Goal: Information Seeking & Learning: Understand process/instructions

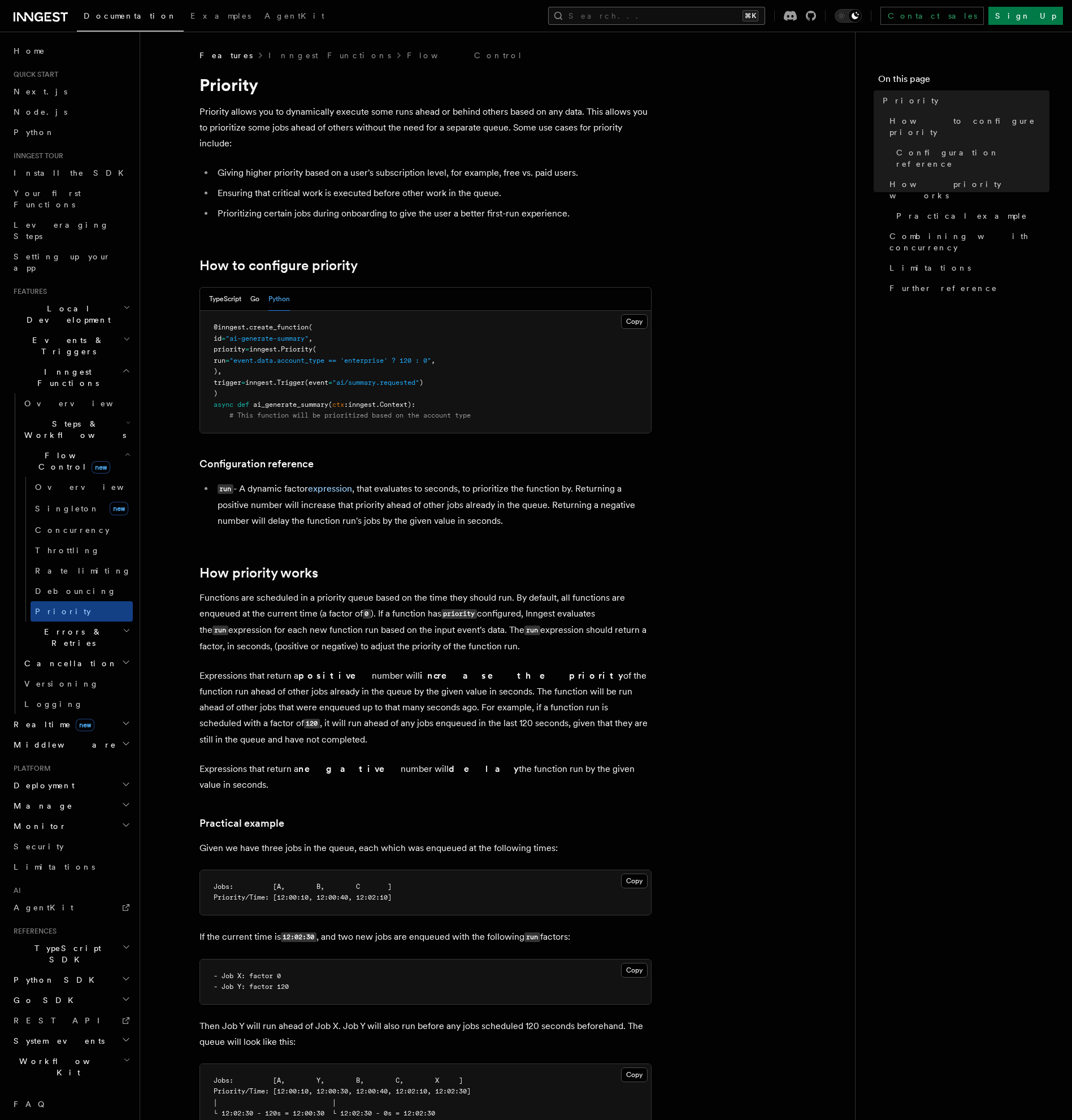
click at [685, 19] on button "Search... ⌘K" at bounding box center [656, 16] width 217 height 18
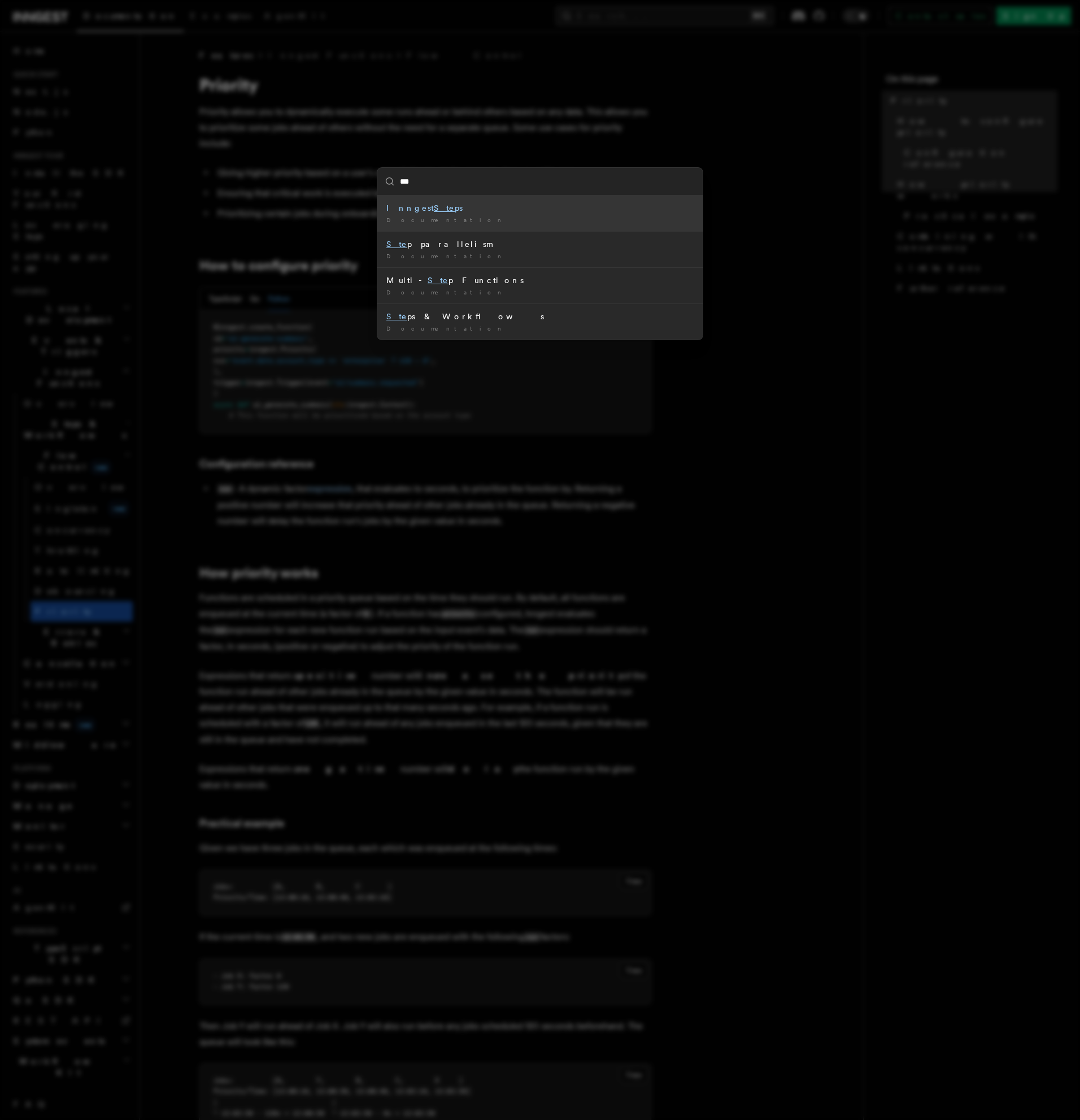
type input "****"
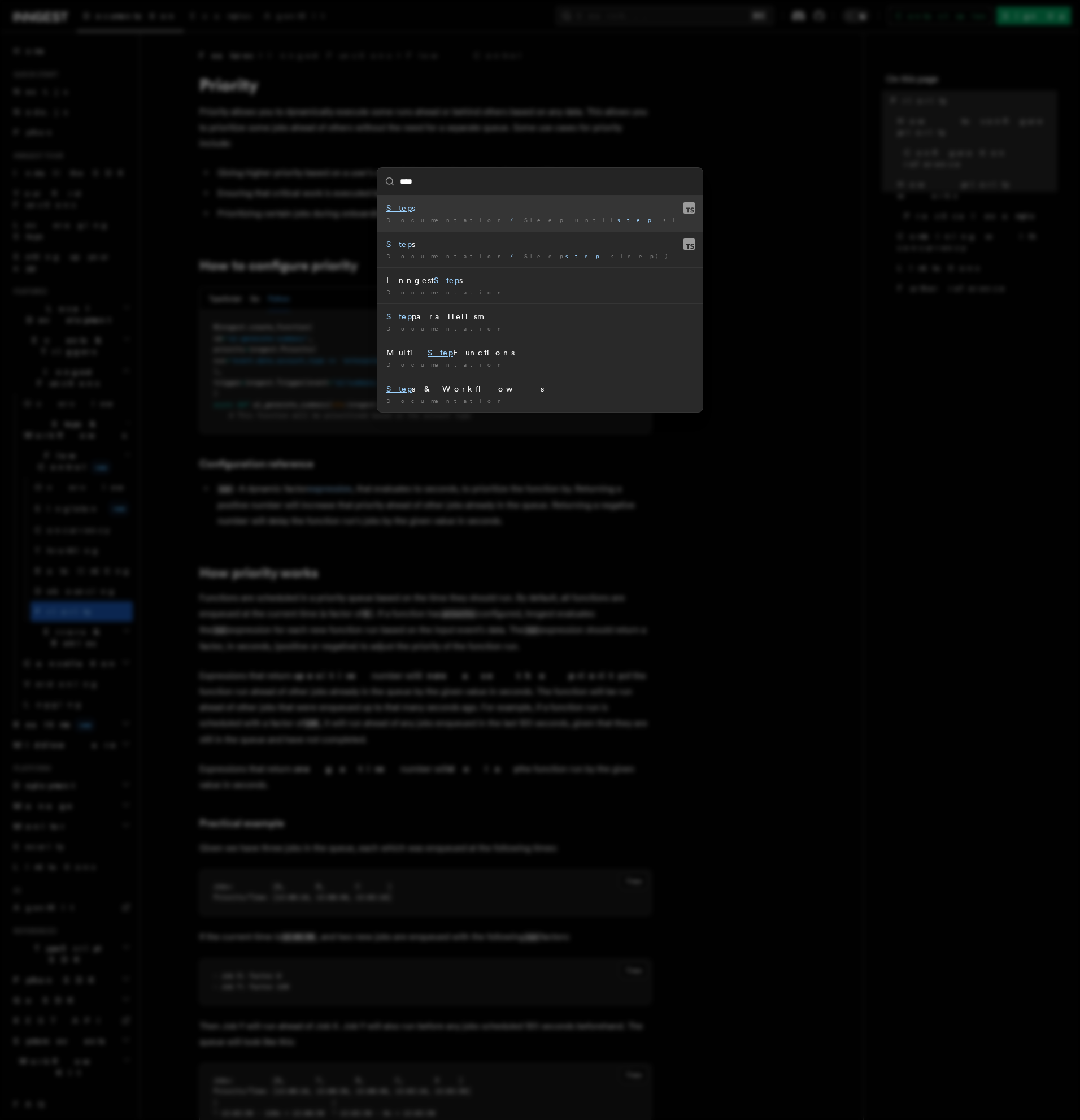
click at [584, 212] on div "Step s" at bounding box center [539, 208] width 307 height 11
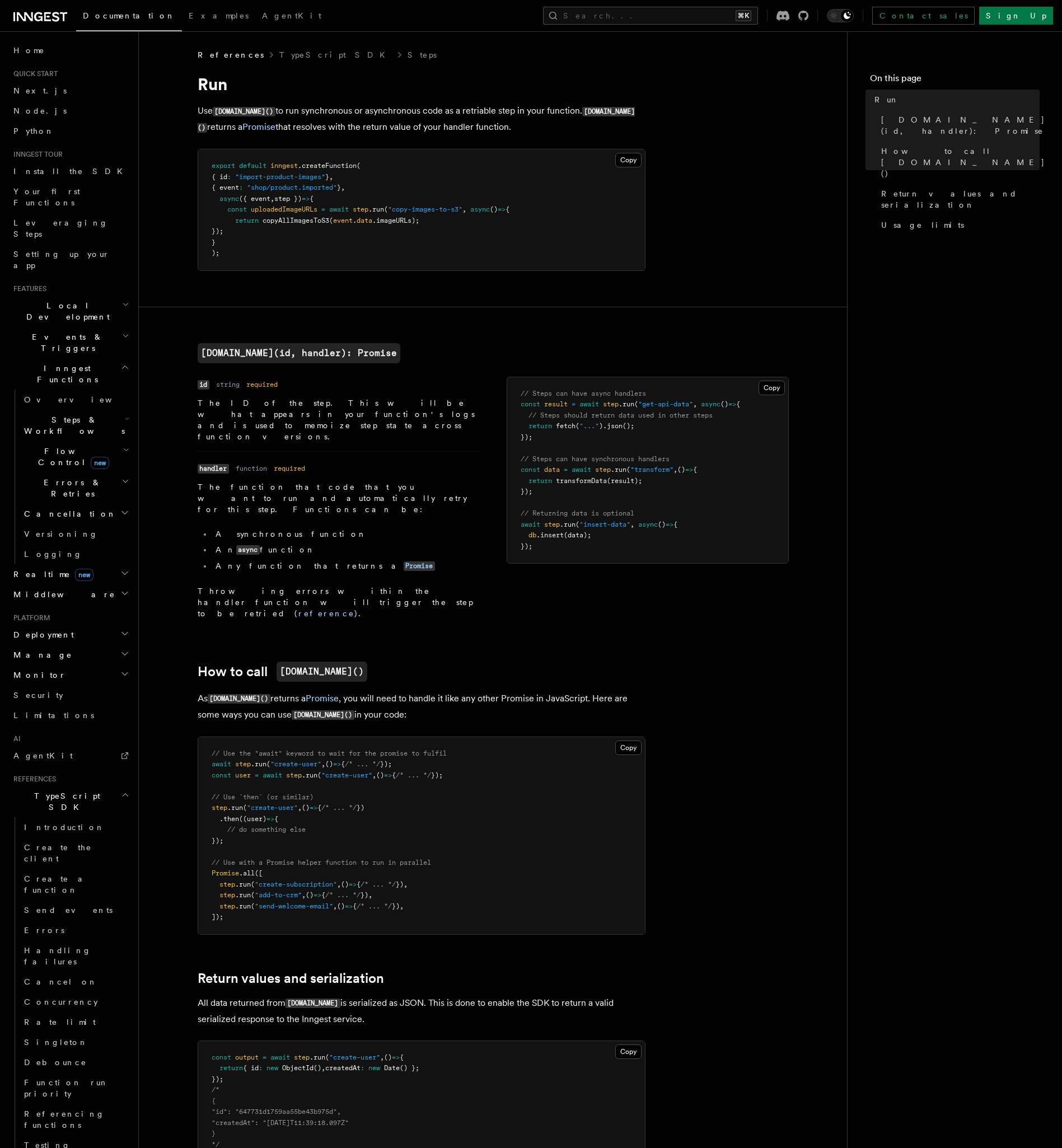
click at [208, 195] on pre "export default inngest .createFunction ( { id : "import-product-images" } , { e…" at bounding box center [421, 210] width 446 height 121
drag, startPoint x: 214, startPoint y: 199, endPoint x: 290, endPoint y: 232, distance: 82.9
click at [290, 232] on pre "export default inngest .createFunction ( { id : "import-product-images" } , { e…" at bounding box center [421, 210] width 446 height 121
click at [121, 790] on icon "button" at bounding box center [125, 795] width 8 height 9
click at [123, 821] on icon "button" at bounding box center [125, 826] width 9 height 9
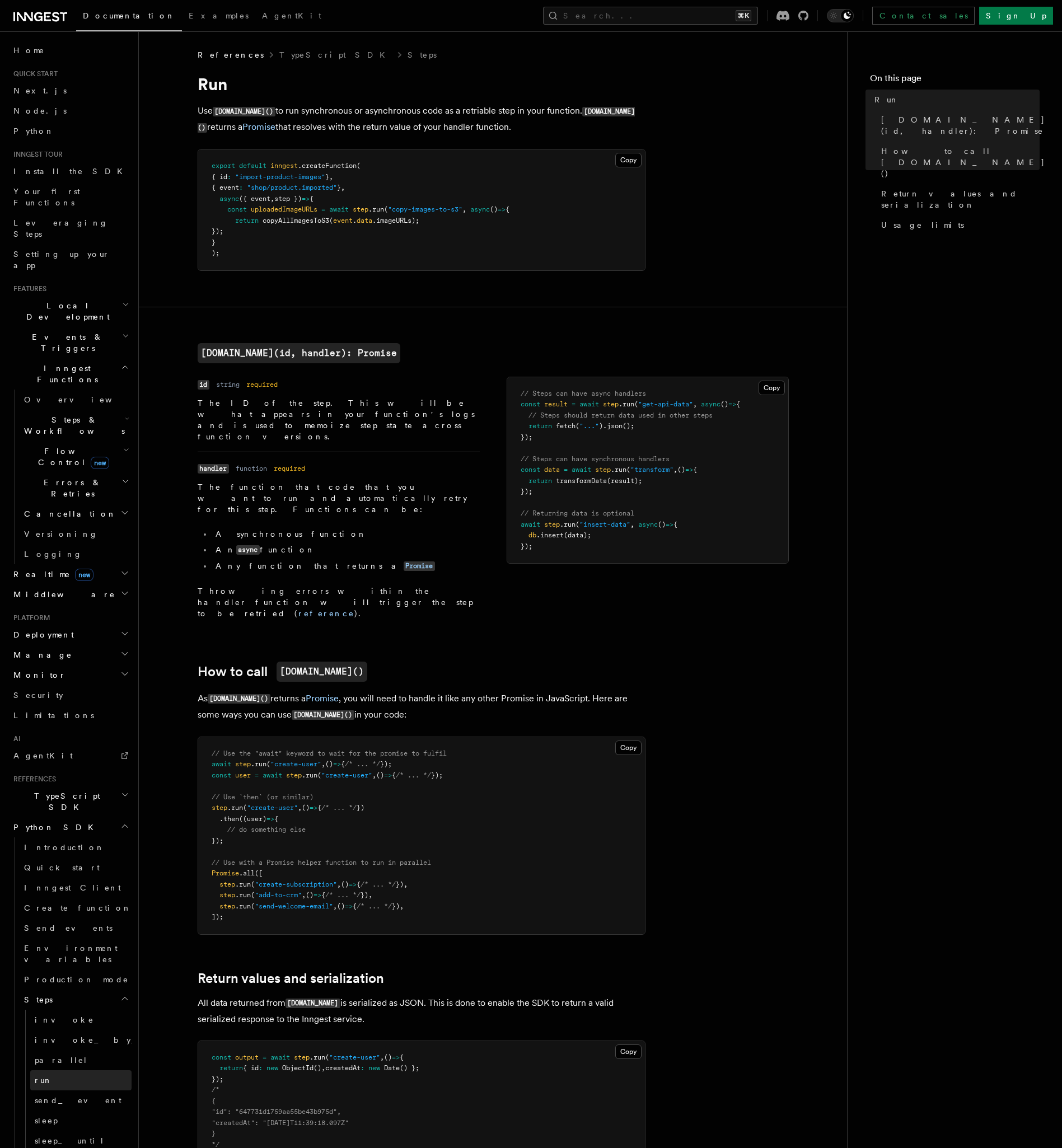
click at [81, 1070] on link "run" at bounding box center [80, 1080] width 101 height 20
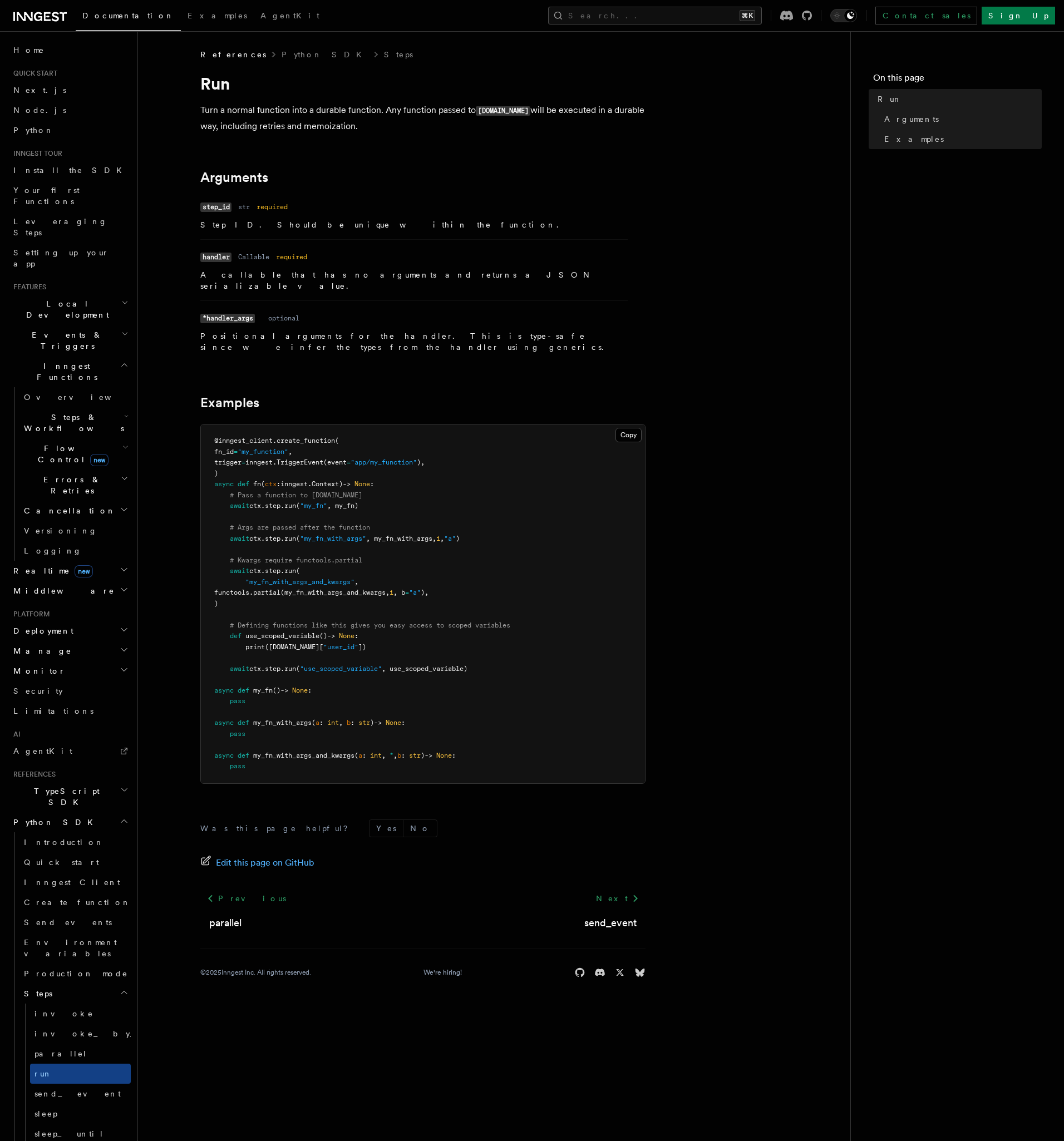
click at [267, 487] on pre "@inngest_client . create_function ( fn_id = "my_function" , trigger = inngest. …" at bounding box center [423, 603] width 444 height 359
drag, startPoint x: 233, startPoint y: 475, endPoint x: 405, endPoint y: 492, distance: 172.8
click at [405, 492] on pre "@inngest_client . create_function ( fn_id = "my_function" , trigger = inngest. …" at bounding box center [423, 603] width 444 height 359
click at [425, 502] on pre "@inngest_client . create_function ( fn_id = "my_function" , trigger = inngest. …" at bounding box center [423, 603] width 444 height 359
drag, startPoint x: 405, startPoint y: 488, endPoint x: 230, endPoint y: 477, distance: 175.3
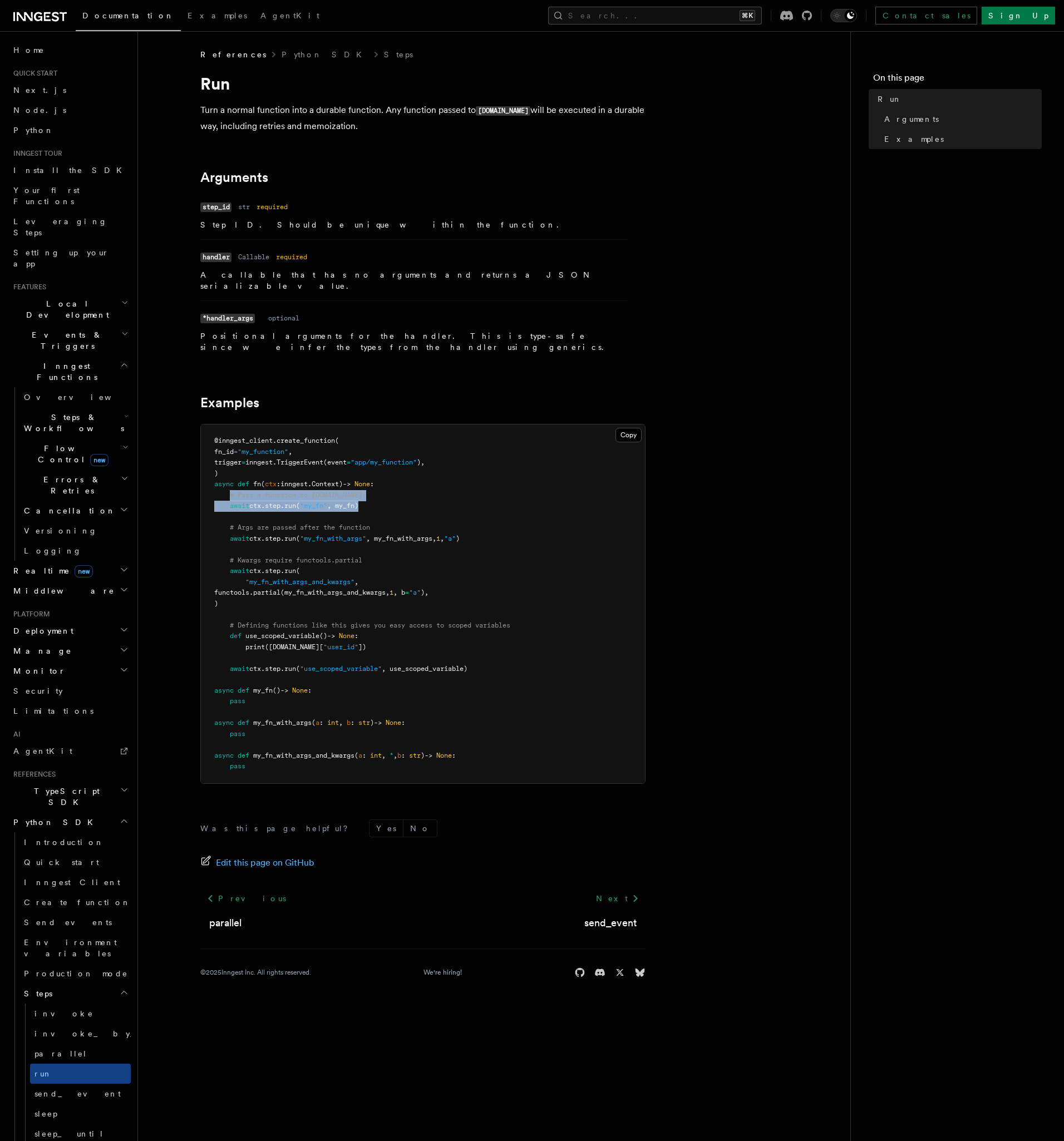
click at [230, 477] on pre "@inngest_client . create_function ( fn_id = "my_function" , trigger = inngest. …" at bounding box center [423, 603] width 444 height 359
copy code "# Pass a function to [DOMAIN_NAME] await ctx . step . run ( "my_fn" , my_fn)"
click at [691, 15] on button "Search... ⌘K" at bounding box center [655, 15] width 214 height 18
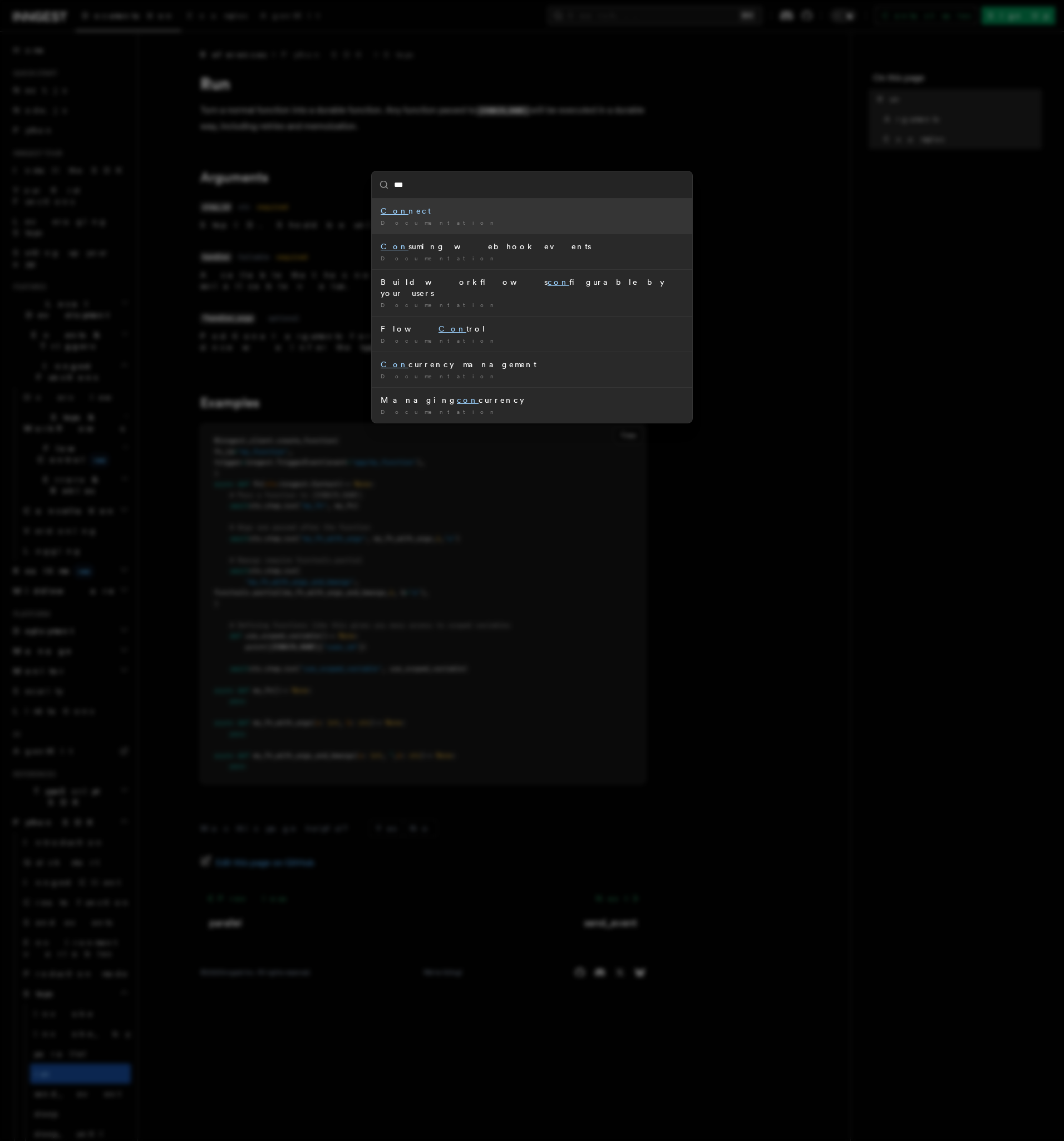
type input "****"
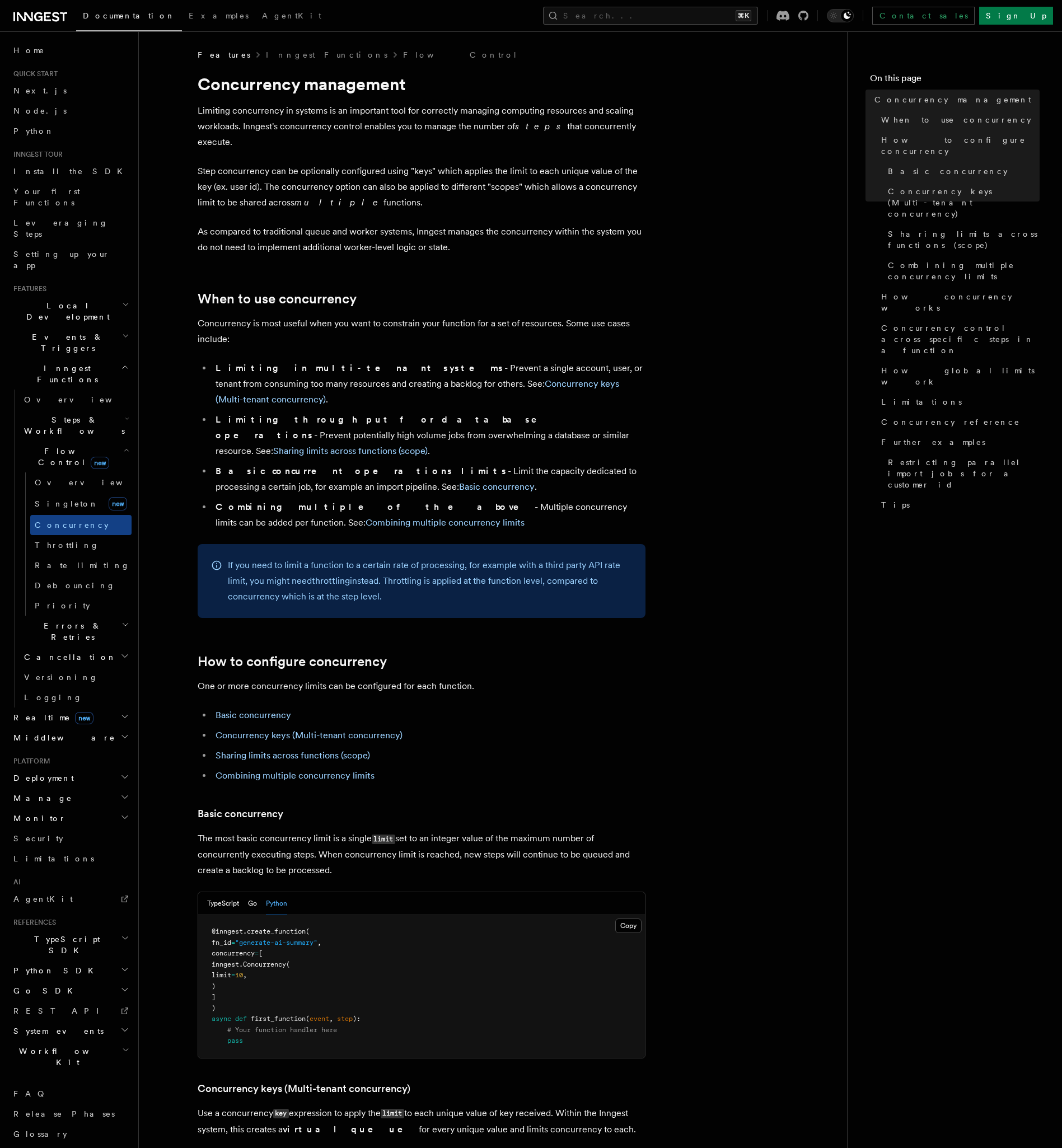
drag, startPoint x: 223, startPoint y: 909, endPoint x: 257, endPoint y: 946, distance: 50.2
click at [257, 946] on pre "@inngest . create_function ( fn_id = "generate-ai-summary" , concurrency = [ in…" at bounding box center [421, 987] width 446 height 143
copy code "concurrency = [ inngest. Concurrency ( limit = 10 , ) ]"
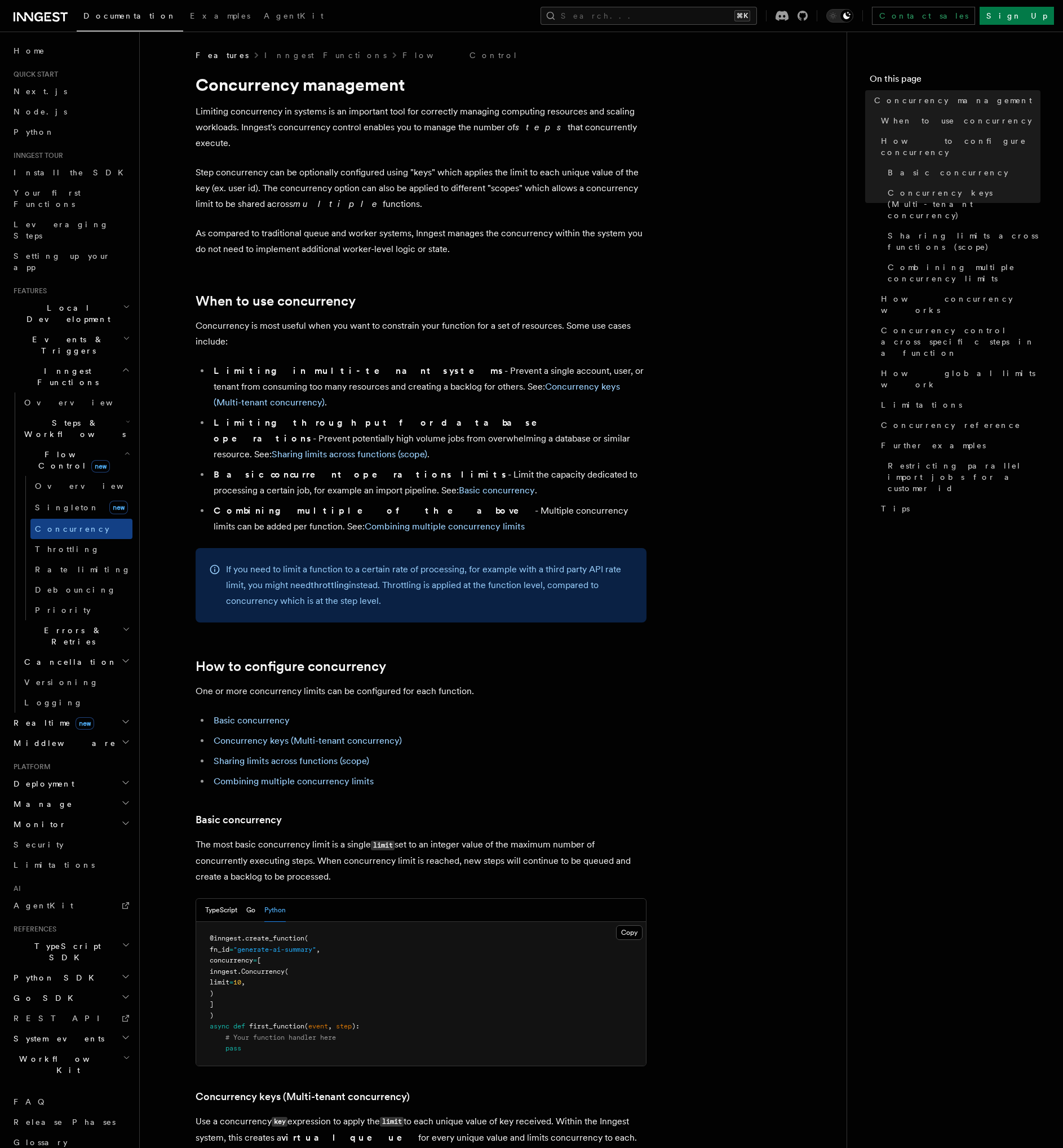
click at [63, 967] on h2 "Python SDK" at bounding box center [71, 977] width 124 height 20
click at [85, 1117] on h2 "Steps" at bounding box center [76, 1151] width 113 height 20
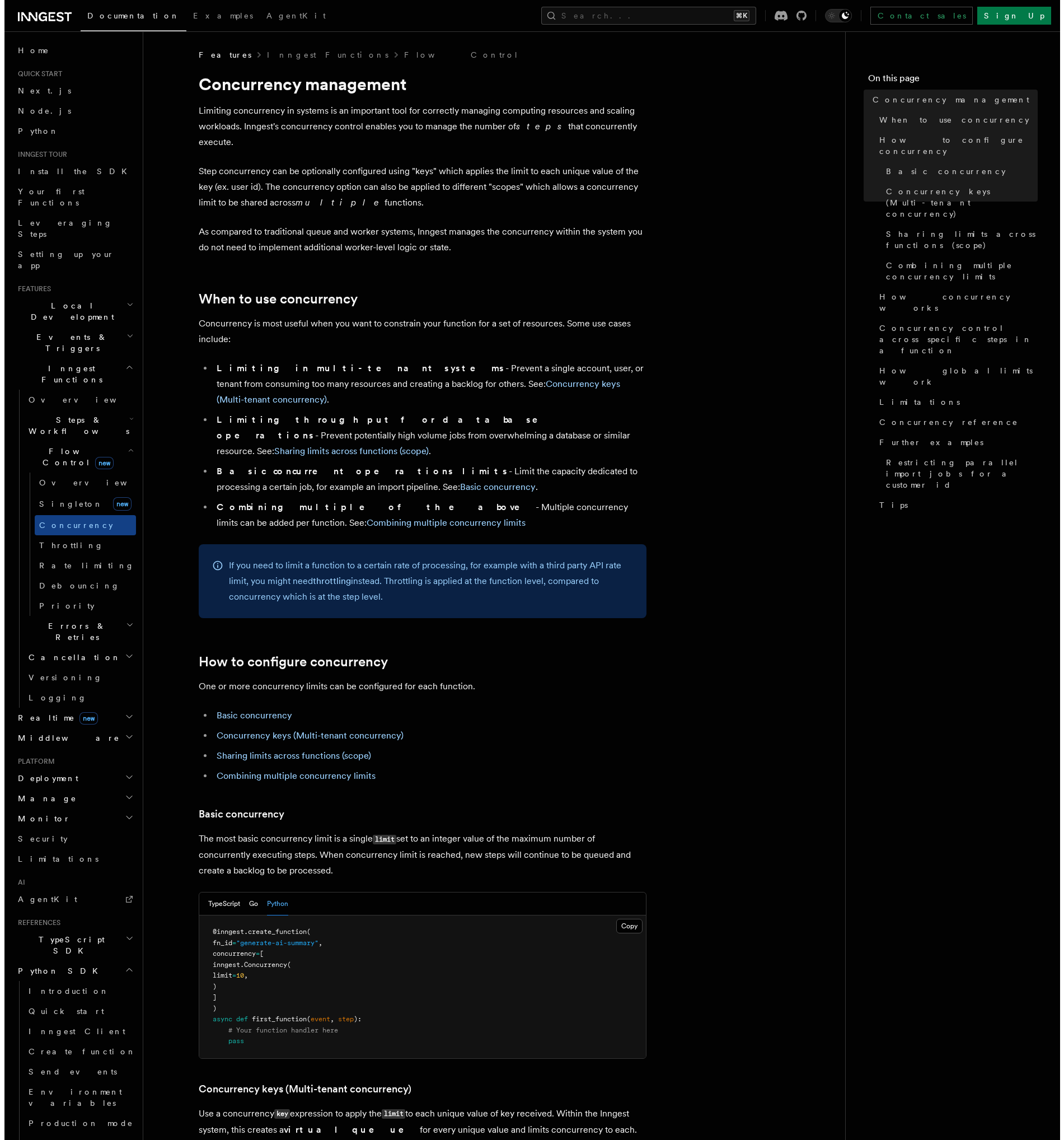
scroll to position [51, 0]
